Goal: Information Seeking & Learning: Understand process/instructions

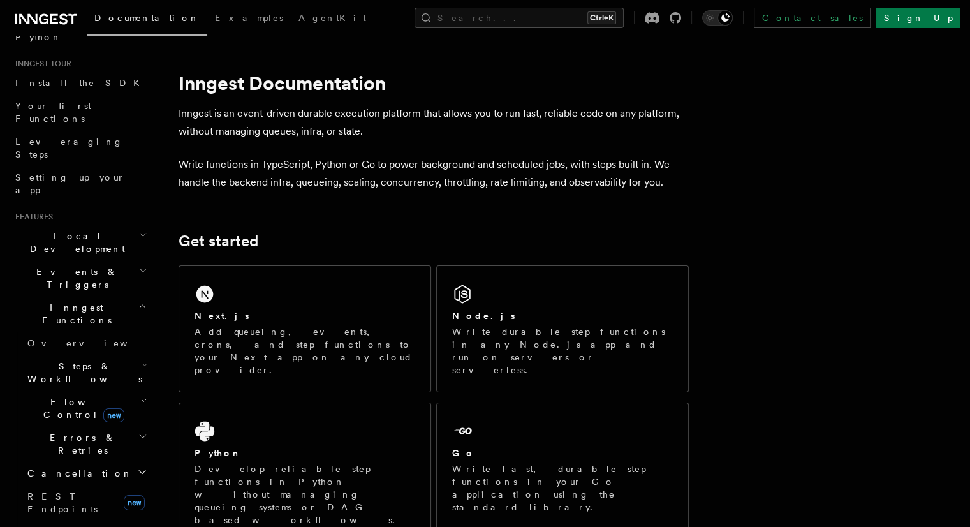
scroll to position [191, 0]
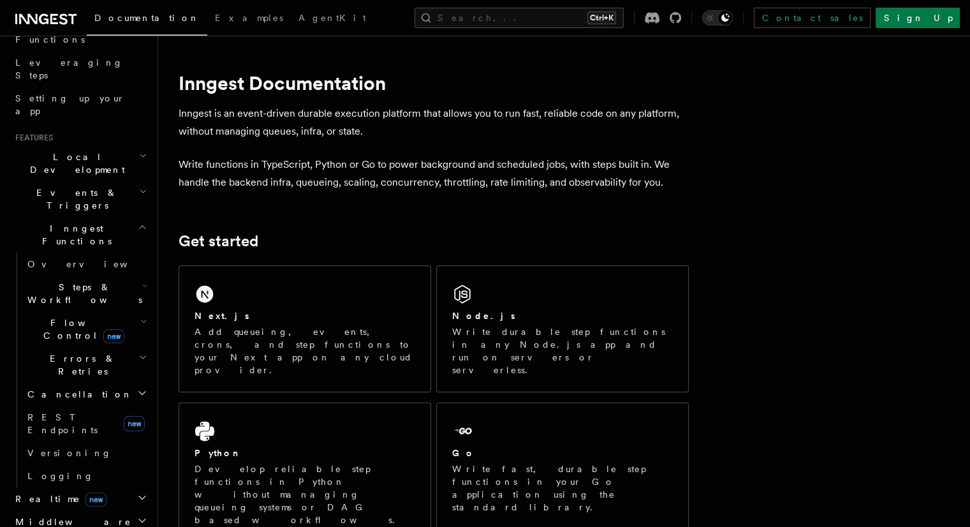
click at [73, 222] on span "Inngest Functions" at bounding box center [74, 235] width 128 height 26
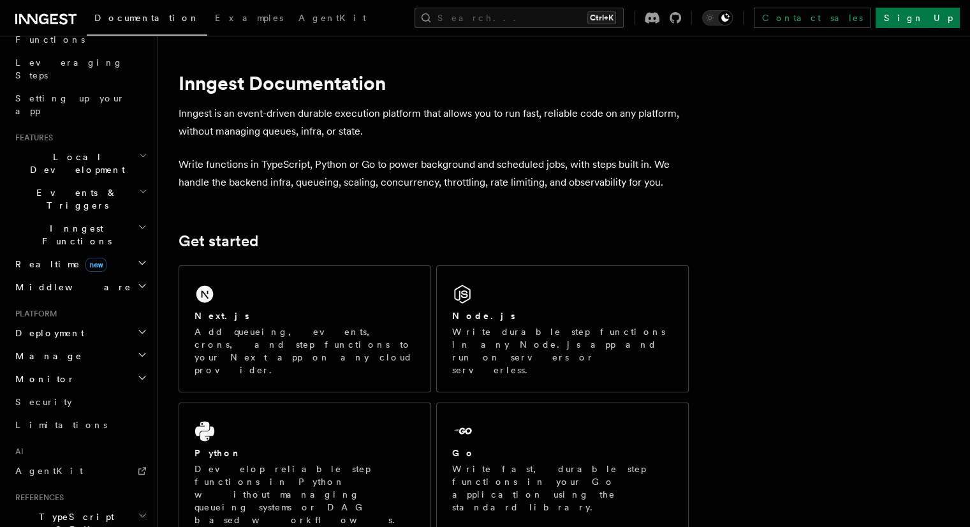
drag, startPoint x: 73, startPoint y: 164, endPoint x: 77, endPoint y: 175, distance: 10.7
click at [73, 222] on span "Inngest Functions" at bounding box center [74, 235] width 128 height 26
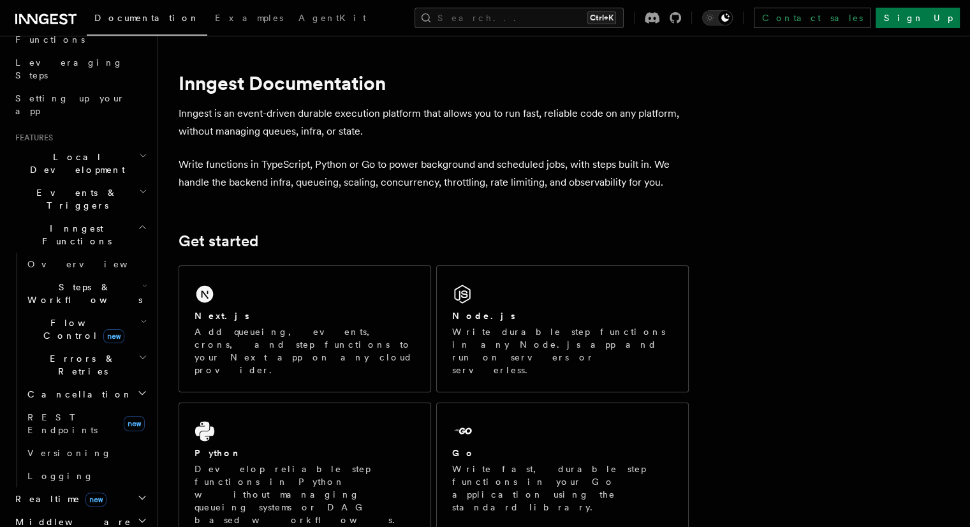
click at [84, 281] on span "Steps & Workflows" at bounding box center [82, 294] width 120 height 26
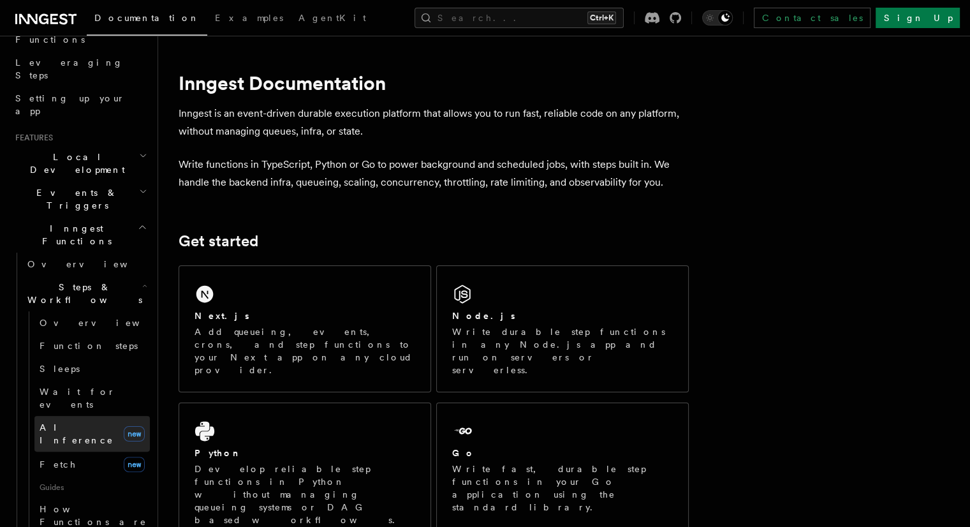
click at [77, 416] on link "AI Inference new" at bounding box center [91, 434] width 115 height 36
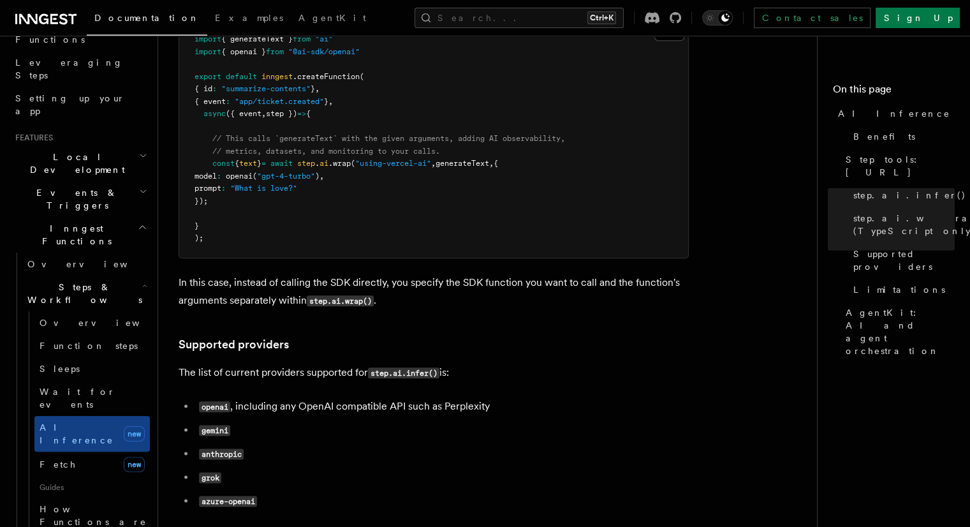
scroll to position [1785, 0]
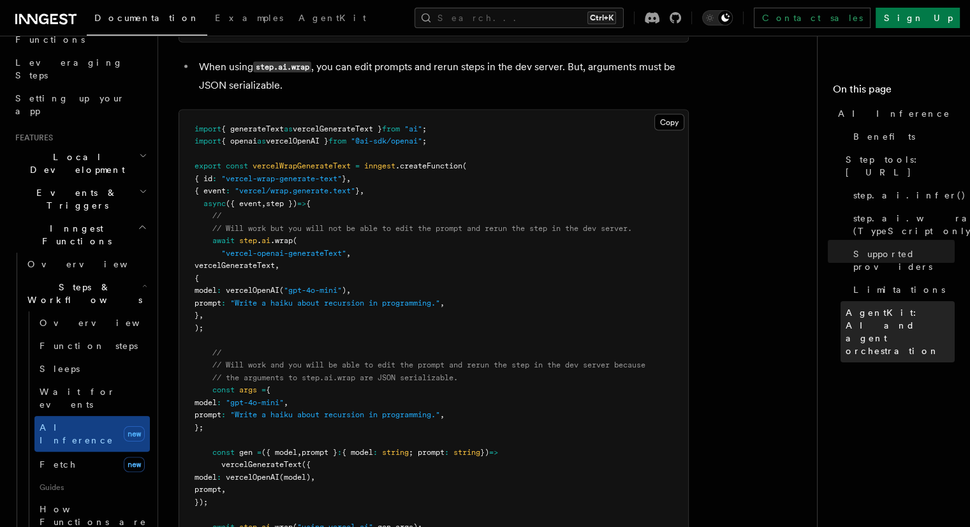
click at [845, 306] on span "AgentKit: AI and agent orchestration" at bounding box center [899, 331] width 109 height 51
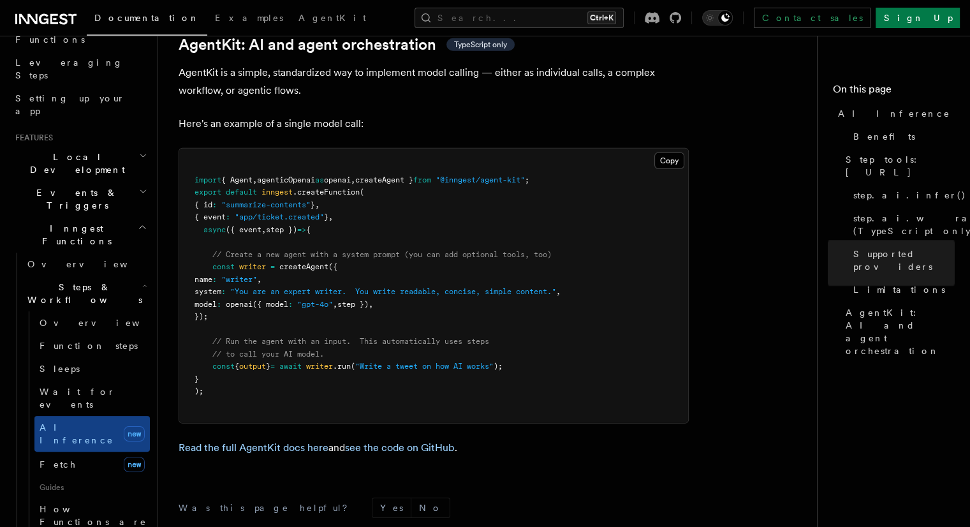
scroll to position [3774, 0]
click at [351, 175] on span "openai" at bounding box center [337, 179] width 27 height 9
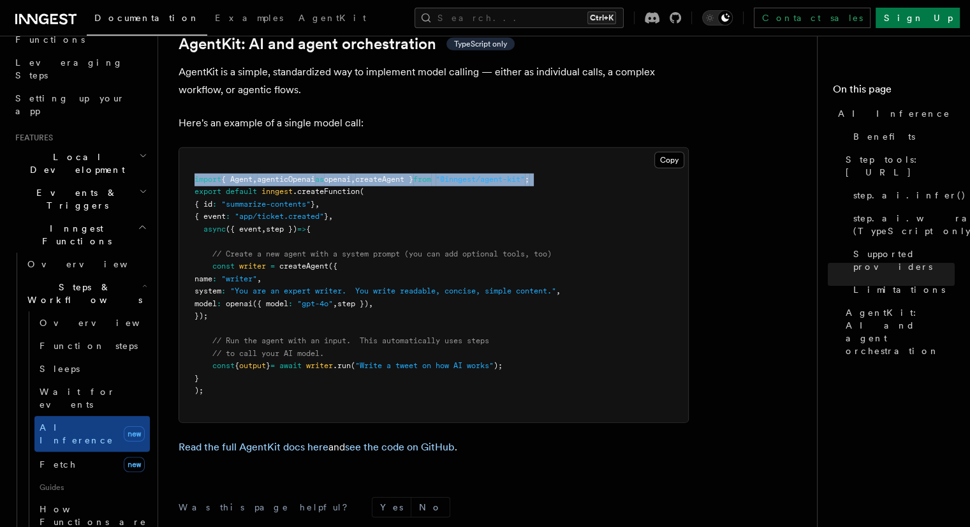
click at [351, 175] on span "openai" at bounding box center [337, 179] width 27 height 9
copy code "import { Agent , agenticOpenai as openai , createAgent } from "@inngest/agent-k…"
drag, startPoint x: 228, startPoint y: 261, endPoint x: 208, endPoint y: 215, distance: 50.2
click at [208, 215] on pre "import { Agent , agenticOpenai as openai , createAgent } from "@inngest/agent-k…" at bounding box center [433, 285] width 509 height 274
copy code "const writer = createAgent ({ name : "writer" , system : "You are an expert wri…"
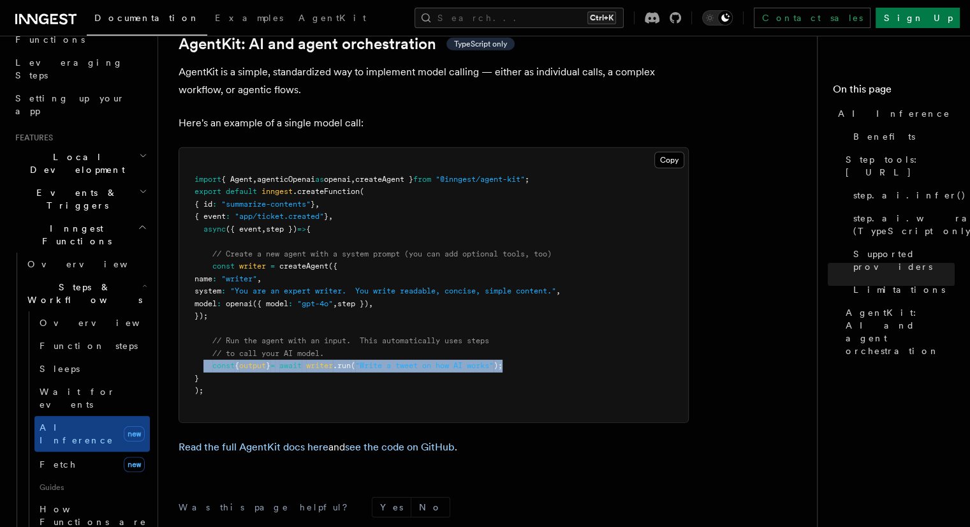
drag, startPoint x: 537, startPoint y: 307, endPoint x: 204, endPoint y: 307, distance: 332.8
click at [204, 307] on pre "import { Agent , agenticOpenai as openai , createAgent } from "@inngest/agent-k…" at bounding box center [433, 285] width 509 height 274
copy span "const { output } = await writer .run ( "Write a tweet on how AI works" );"
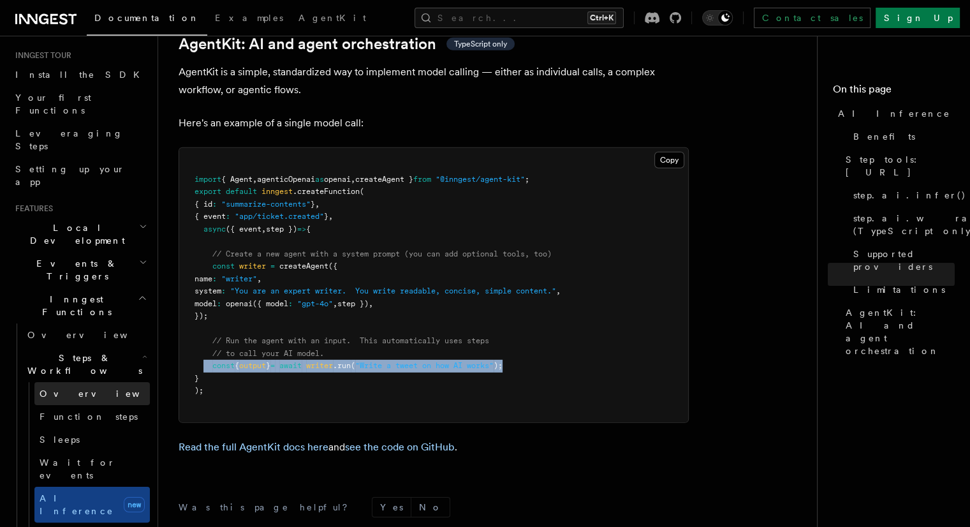
scroll to position [0, 0]
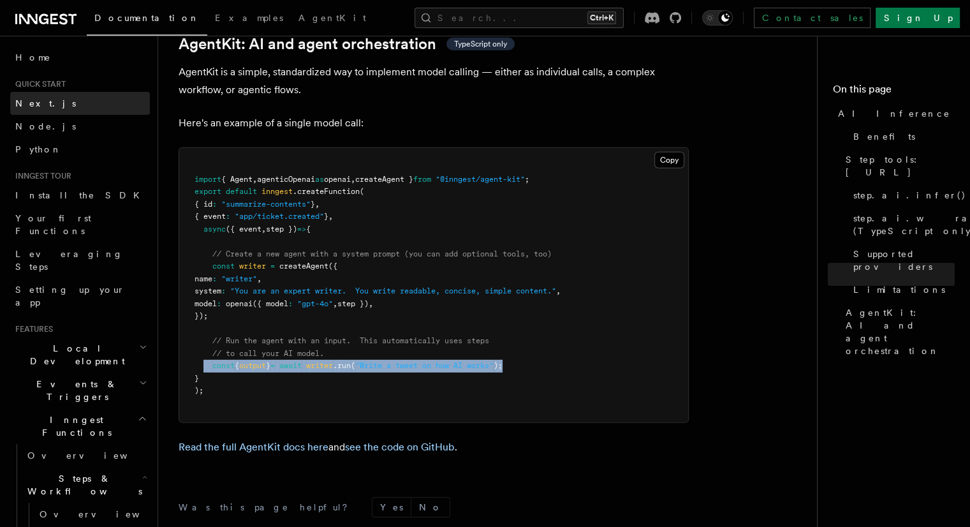
click at [87, 113] on link "Next.js" at bounding box center [80, 103] width 140 height 23
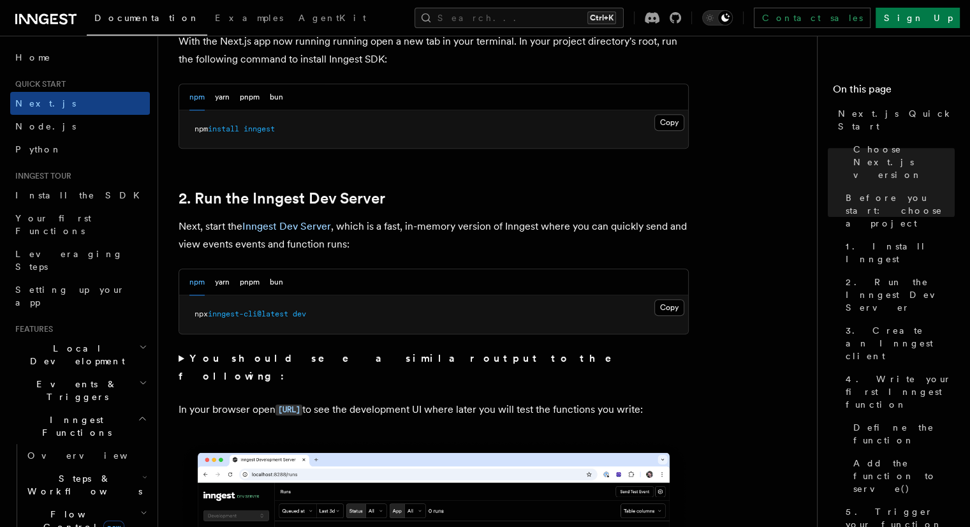
scroll to position [765, 0]
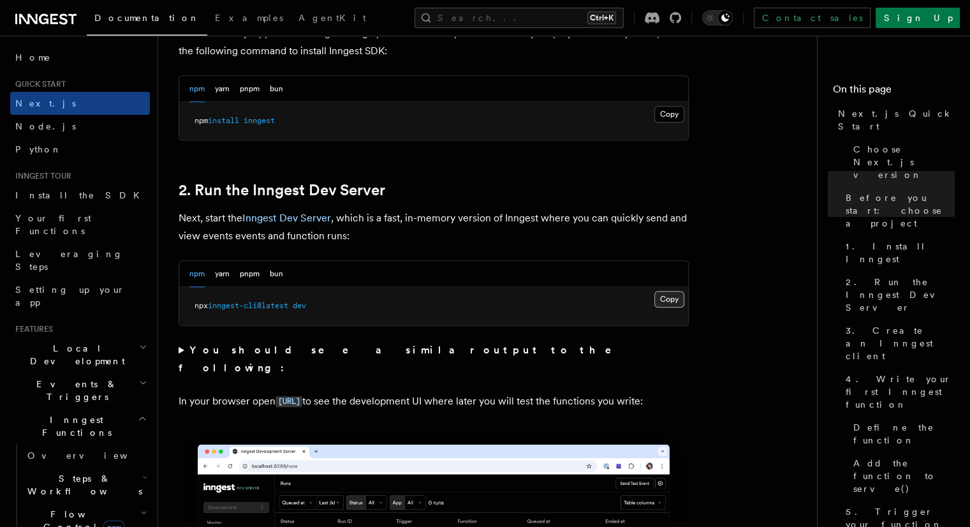
click at [667, 295] on button "Copy Copied" at bounding box center [669, 299] width 30 height 17
click at [672, 300] on button "Copy Copied" at bounding box center [669, 299] width 30 height 17
click at [682, 294] on button "Copy Copied" at bounding box center [669, 299] width 30 height 17
